Goal: Information Seeking & Learning: Learn about a topic

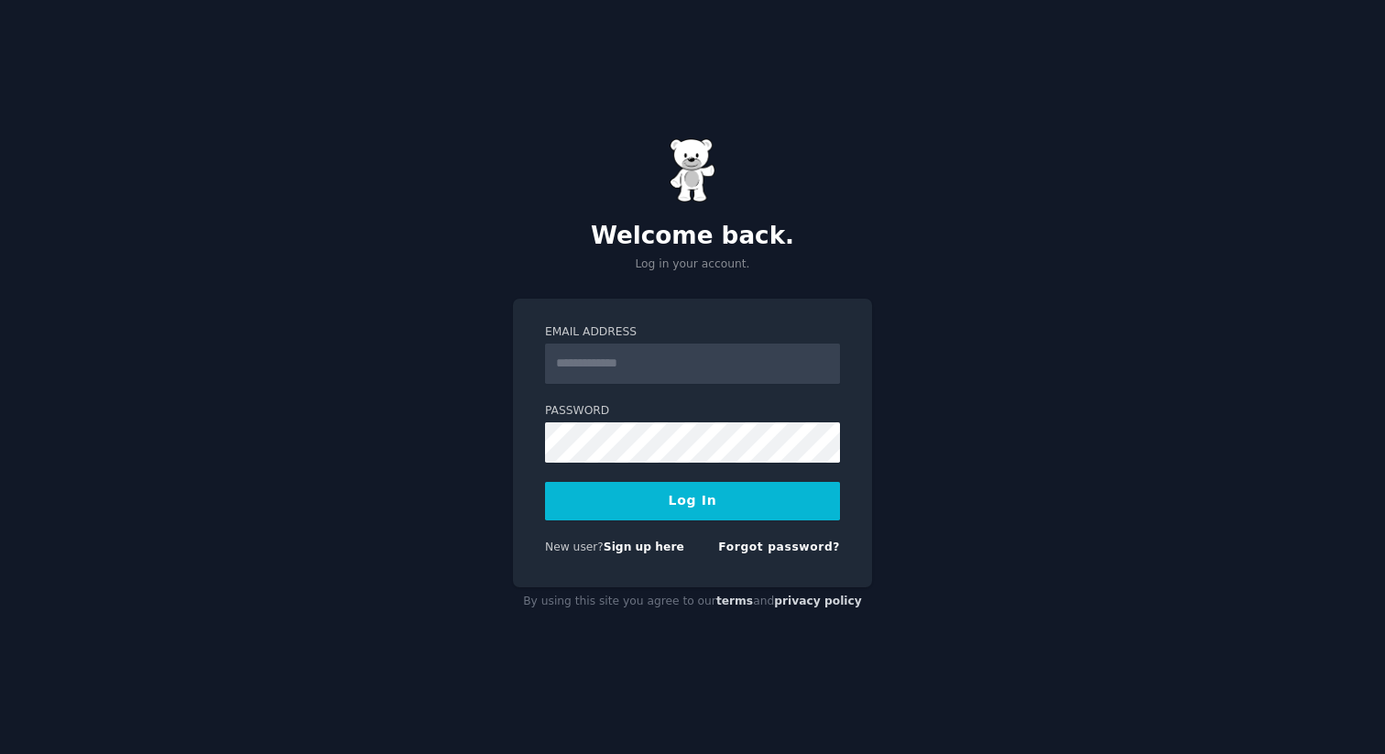
click at [647, 365] on input "Email Address" at bounding box center [692, 363] width 295 height 40
type input "**********"
click at [681, 506] on button "Log In" at bounding box center [692, 501] width 295 height 38
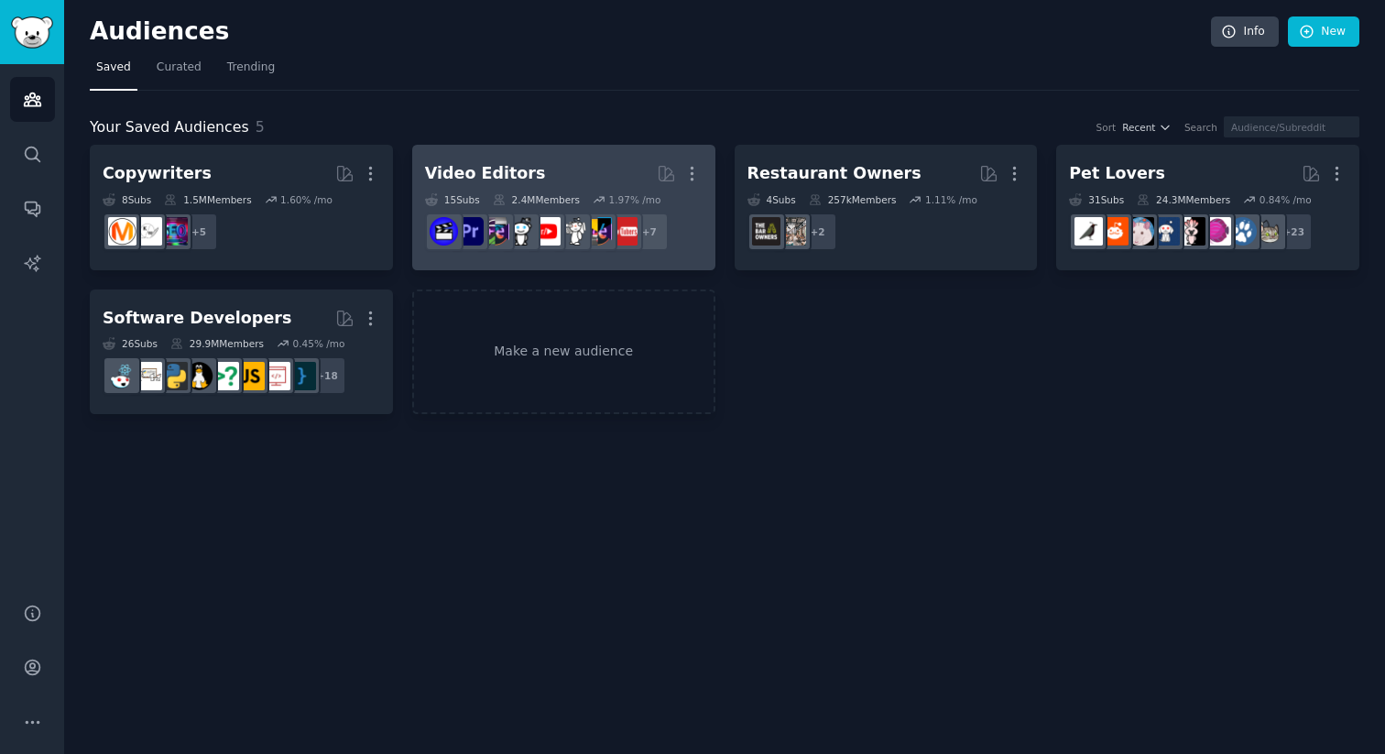
click at [551, 167] on h2 "Video Editors More" at bounding box center [563, 174] width 277 height 32
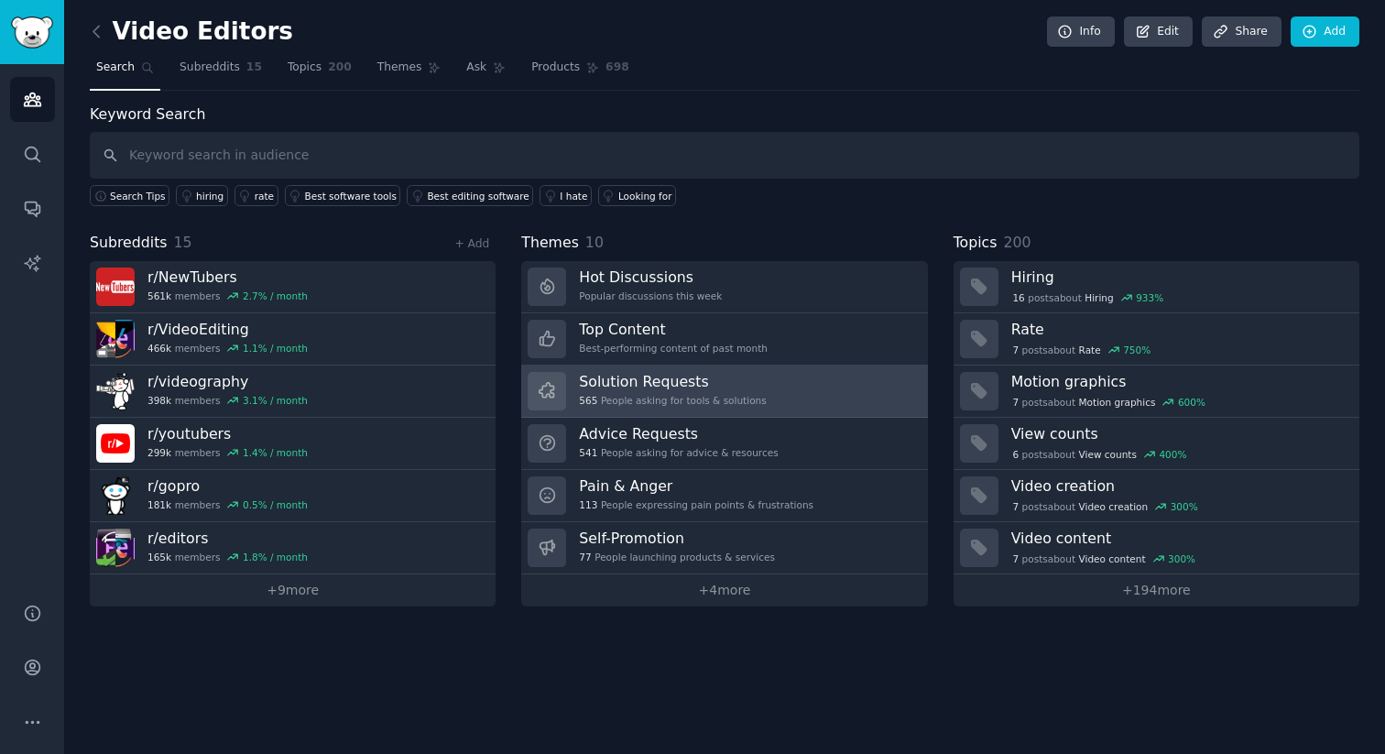
click at [643, 394] on div "565 People asking for tools & solutions" at bounding box center [672, 400] width 187 height 13
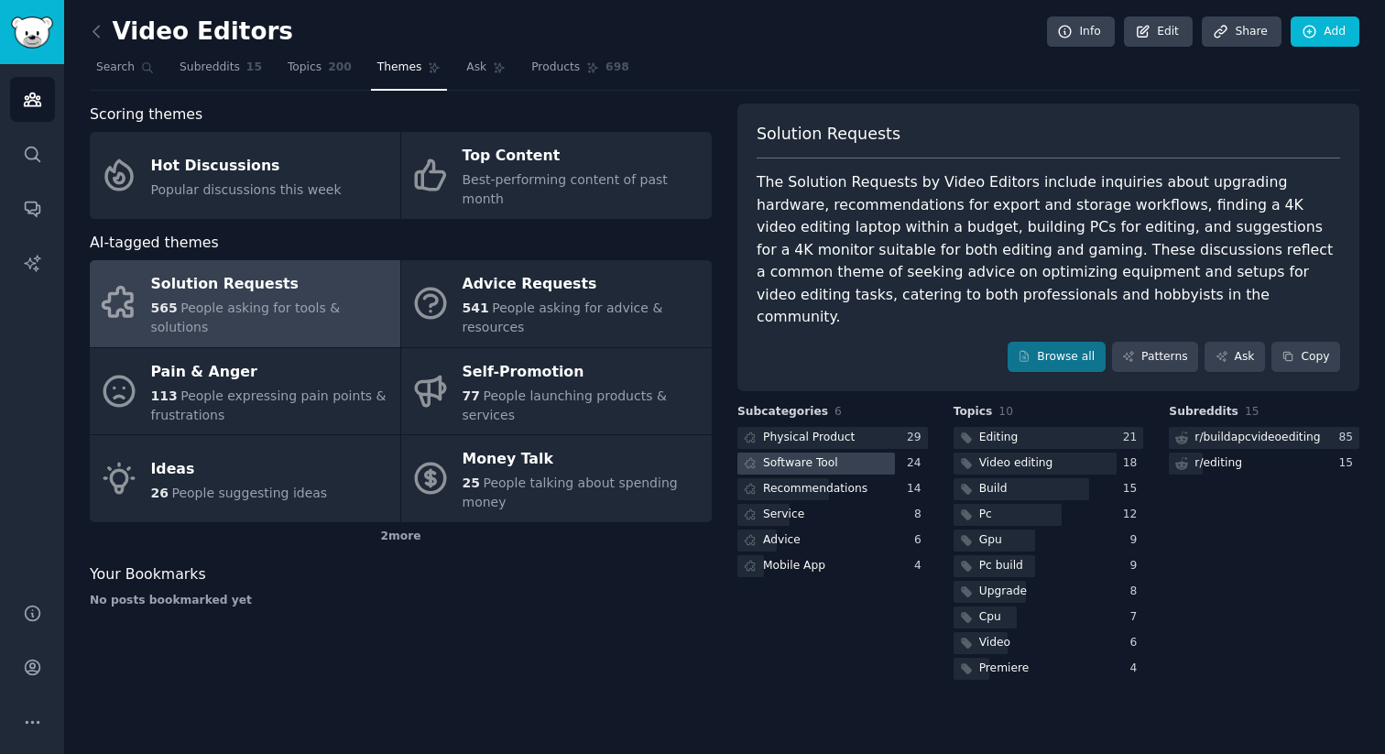
click at [783, 455] on div "Software Tool" at bounding box center [800, 463] width 75 height 16
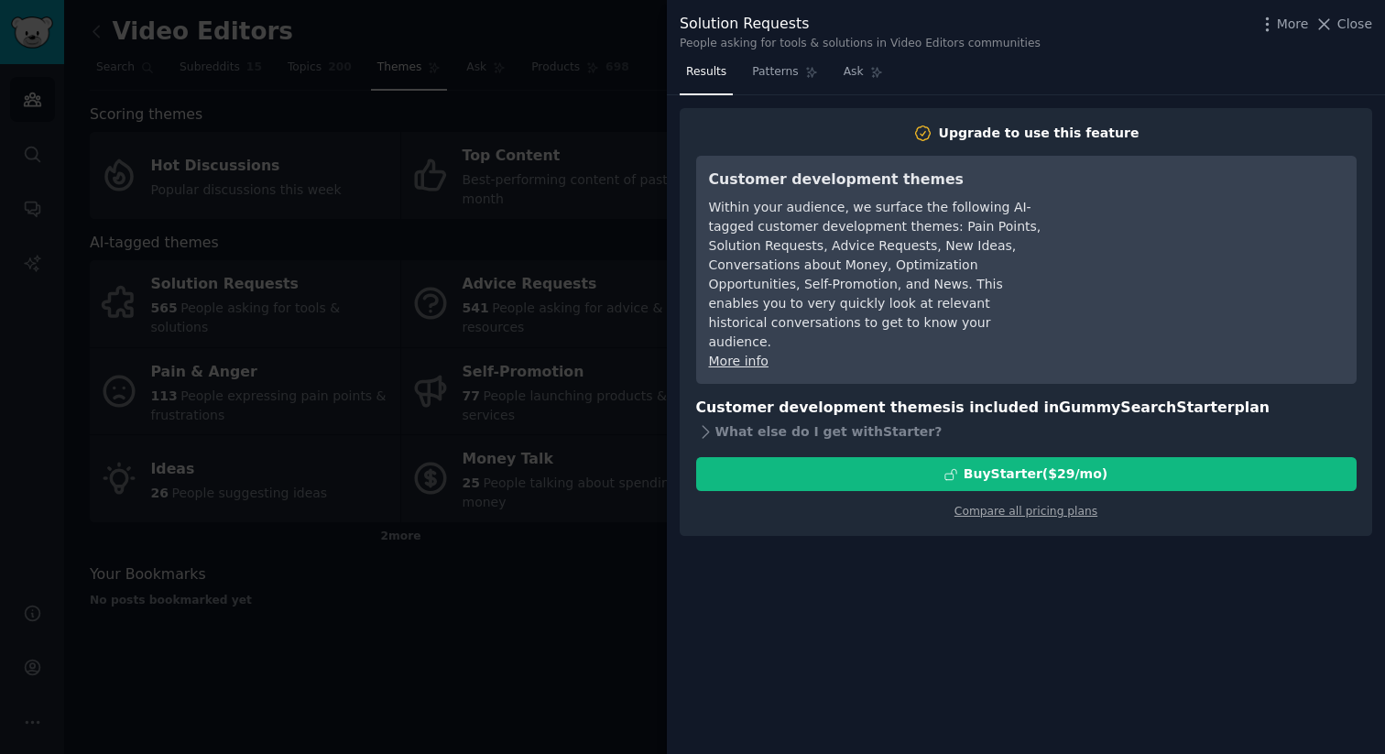
click at [580, 561] on div at bounding box center [692, 377] width 1385 height 754
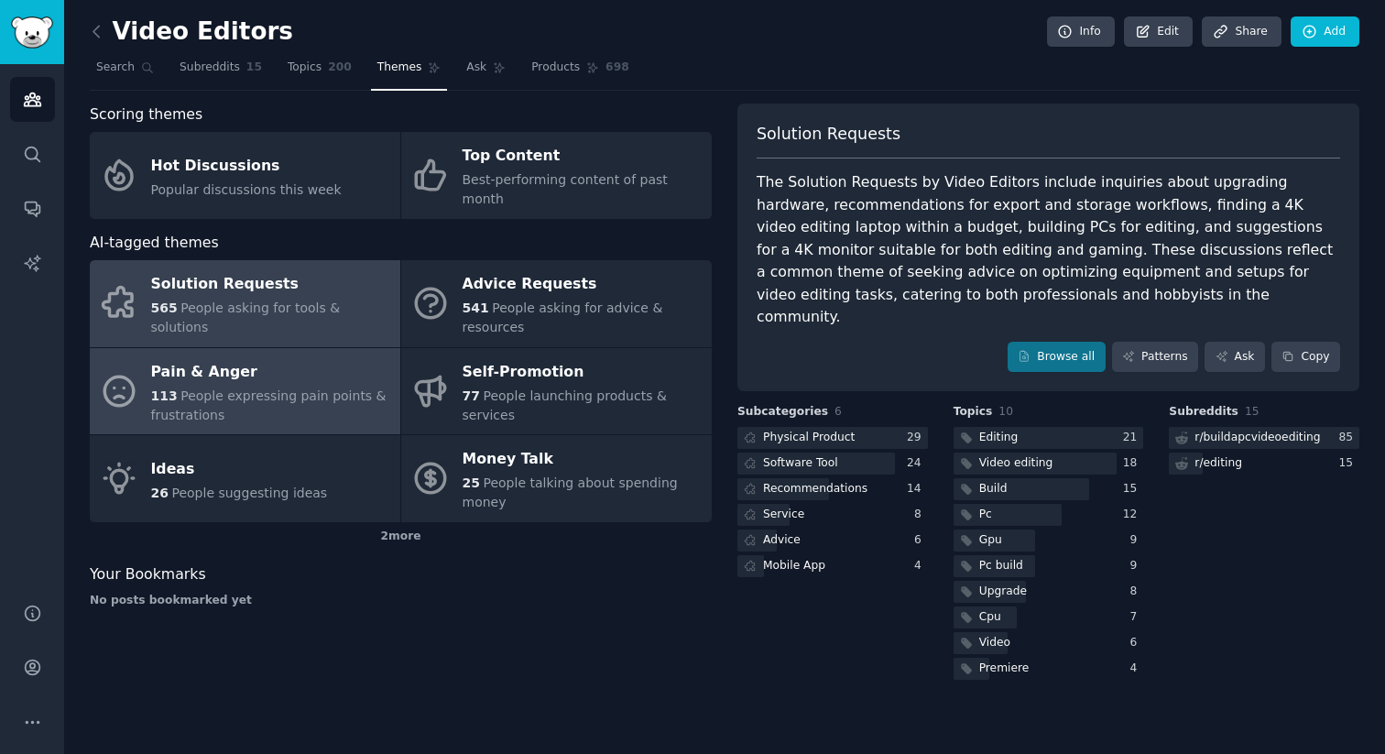
click at [299, 388] on span "People expressing pain points & frustrations" at bounding box center [268, 405] width 235 height 34
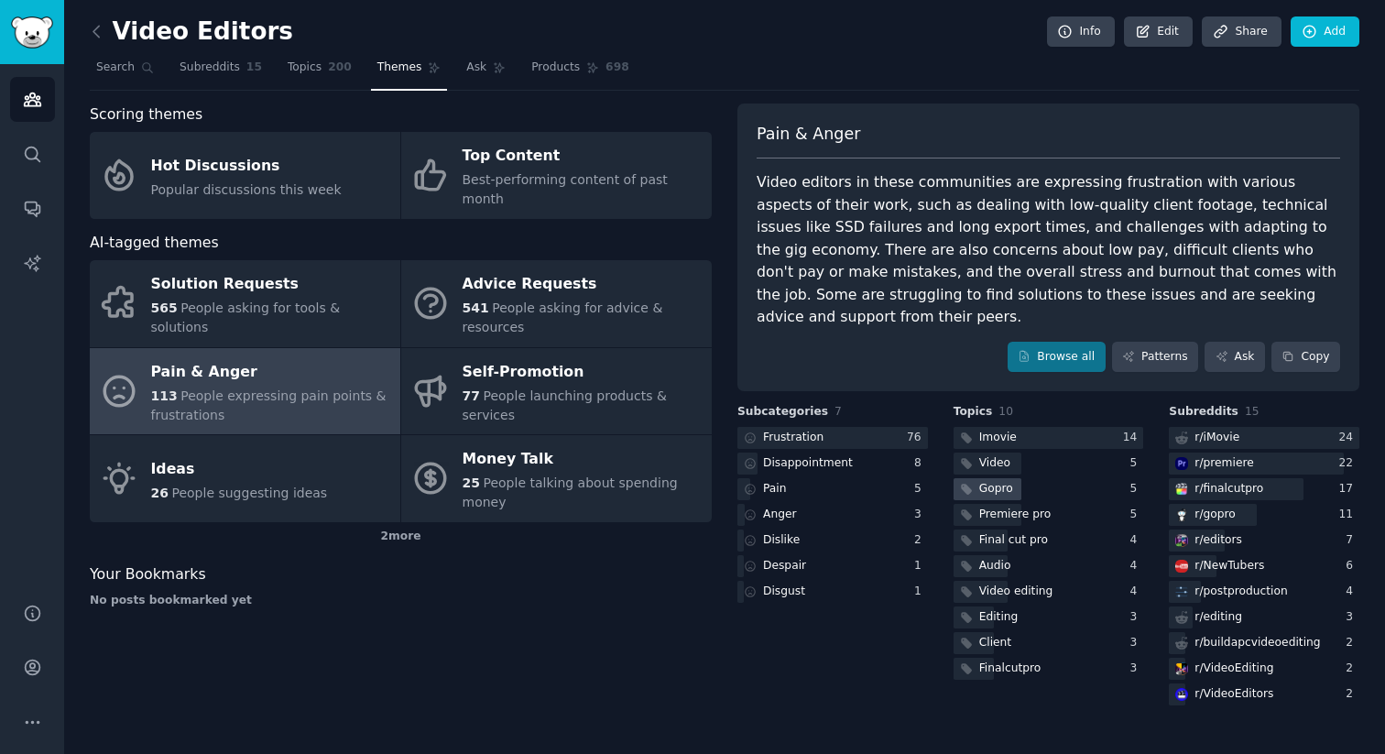
click at [982, 481] on div "Gopro" at bounding box center [996, 489] width 34 height 16
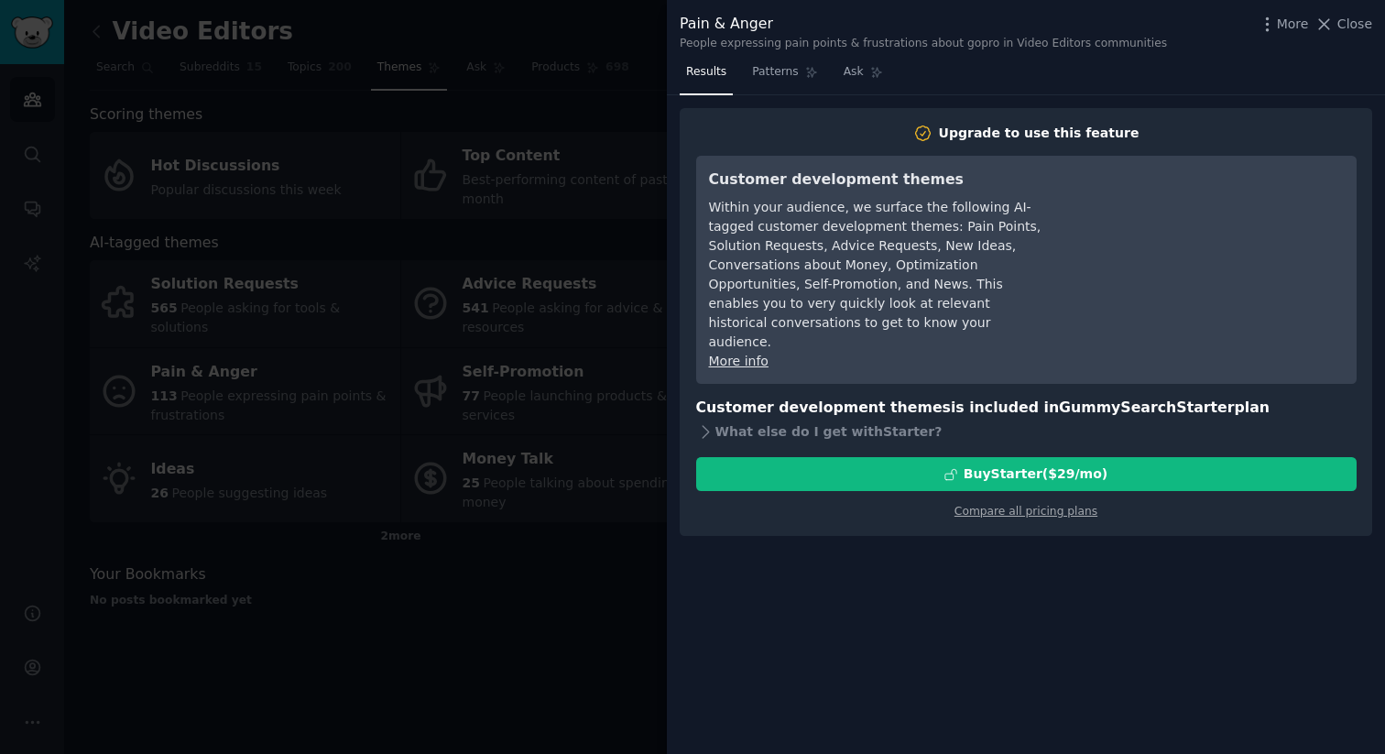
click at [511, 253] on div at bounding box center [692, 377] width 1385 height 754
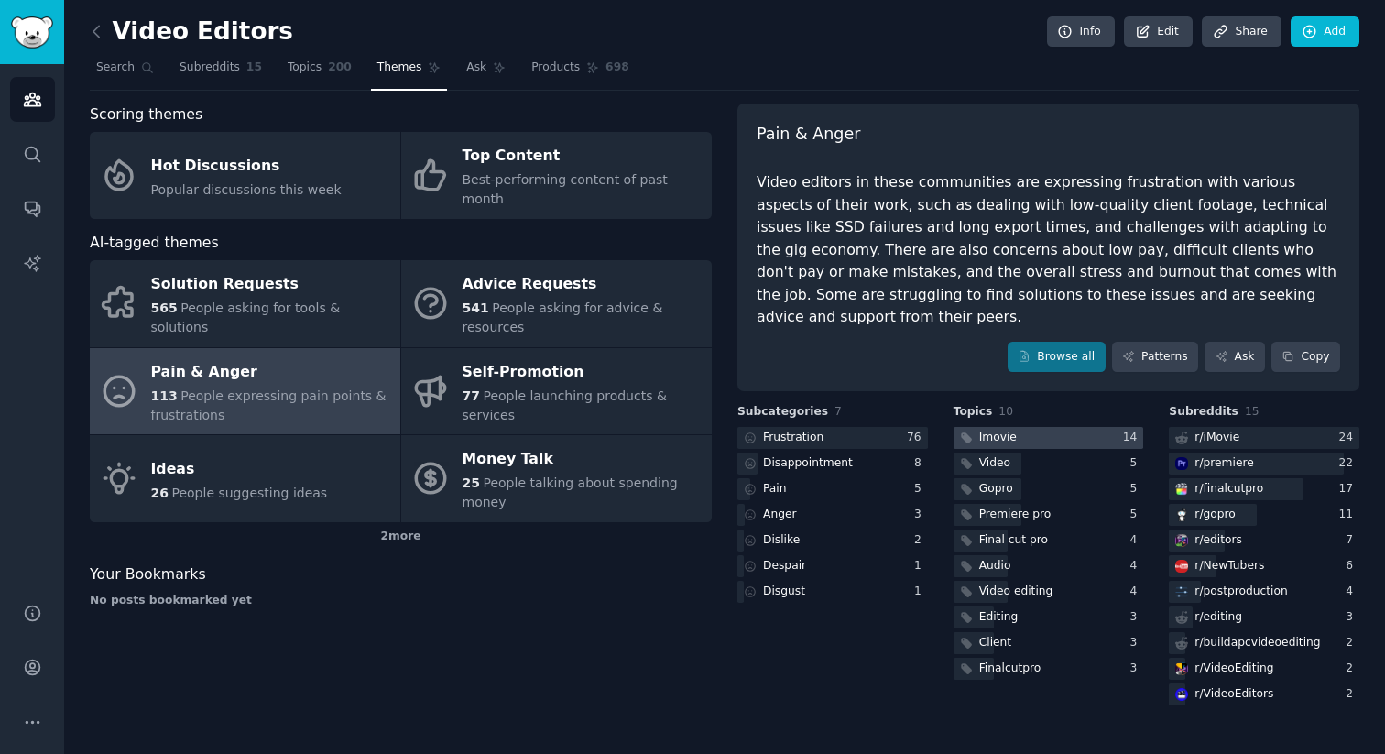
click at [992, 429] on div "Imovie" at bounding box center [998, 437] width 38 height 16
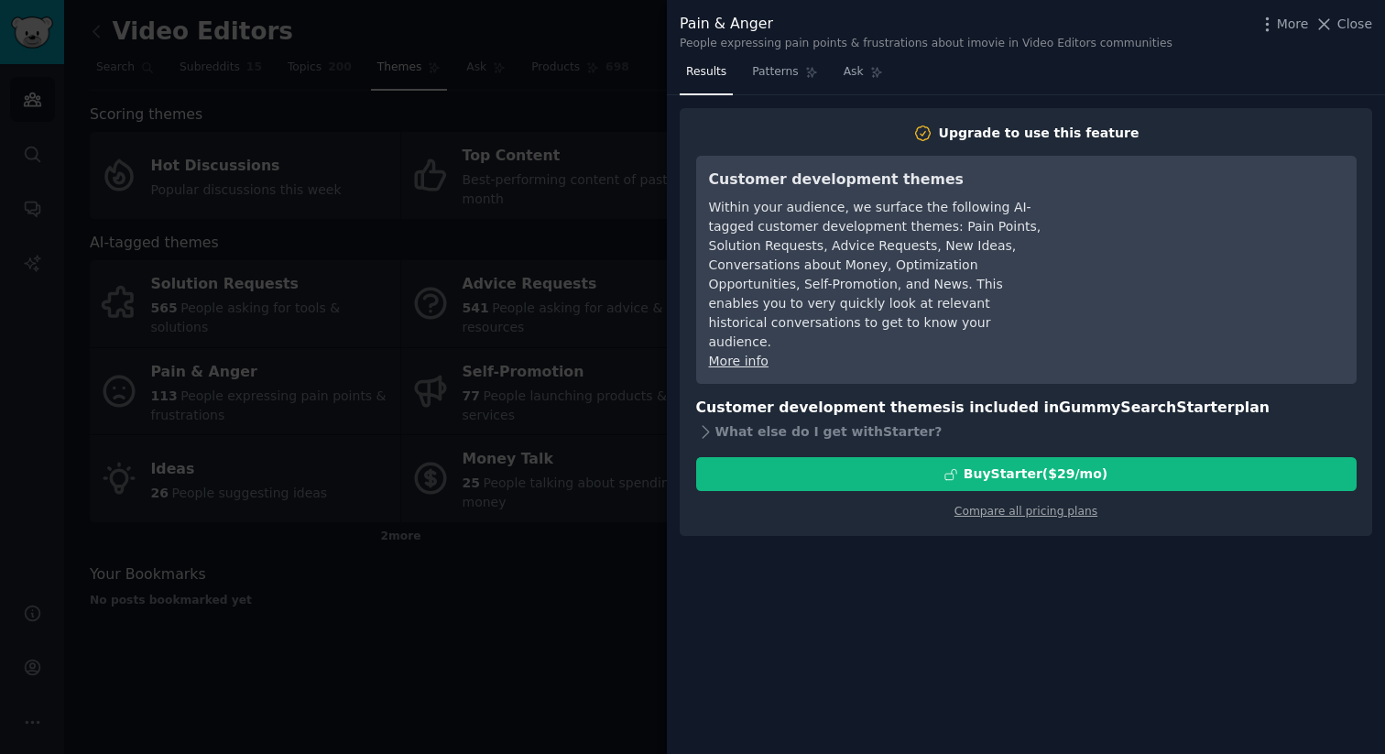
click at [644, 16] on div at bounding box center [692, 377] width 1385 height 754
